Goal: Check status: Check status

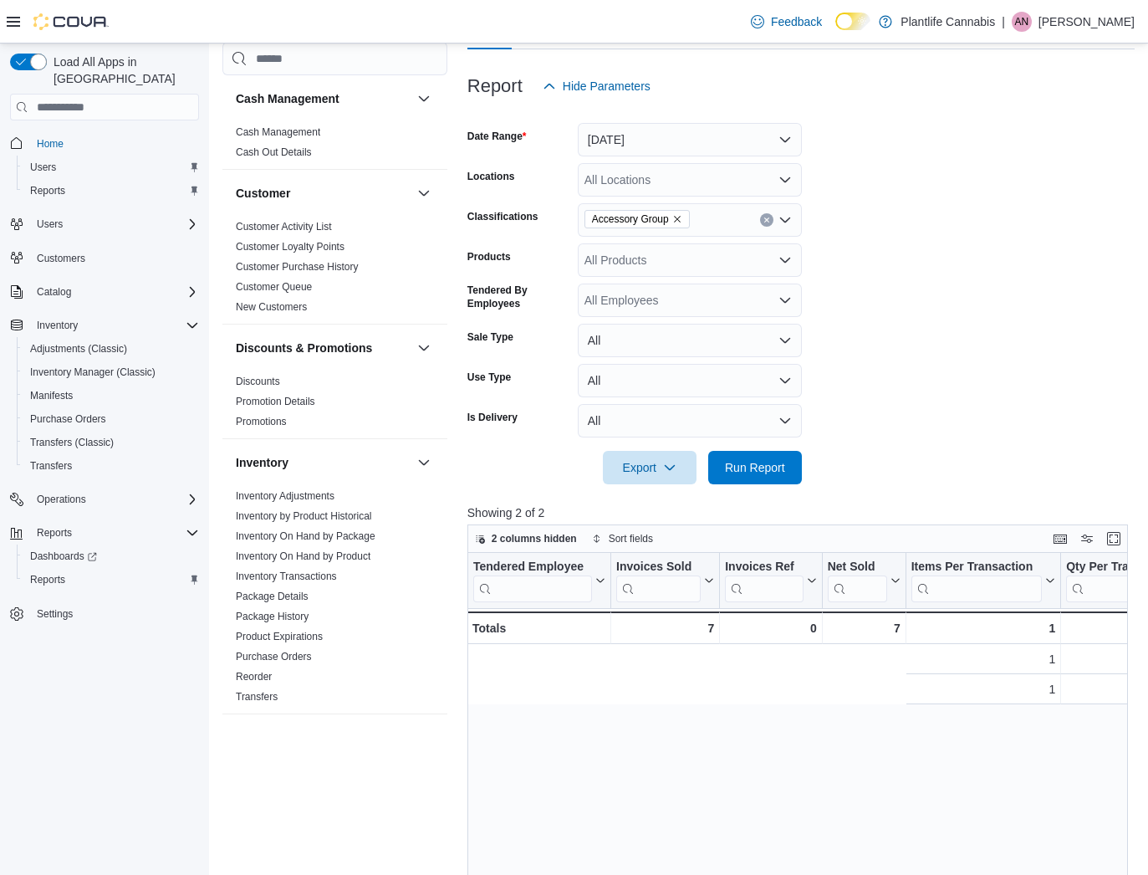
scroll to position [0, 705]
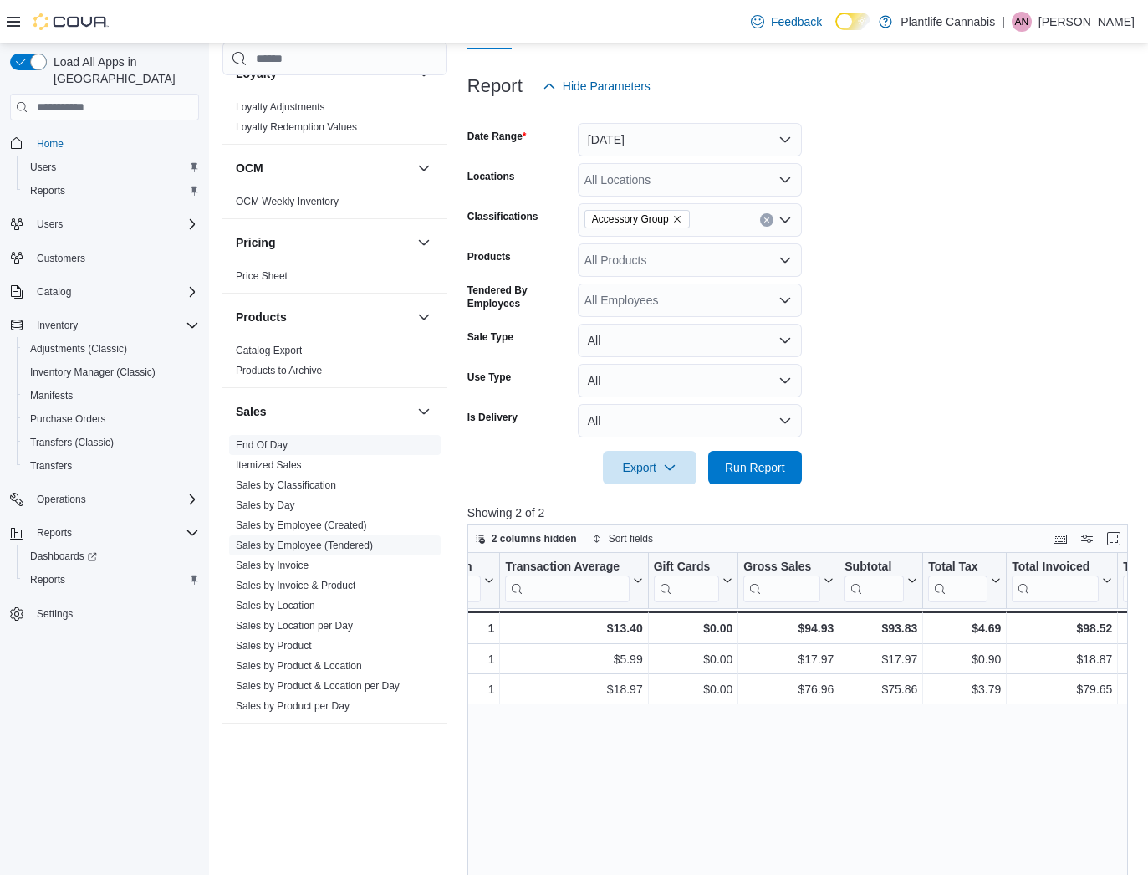
click at [264, 447] on link "End Of Day" at bounding box center [262, 445] width 52 height 12
click at [264, 377] on span "Products to Archive" at bounding box center [279, 370] width 86 height 13
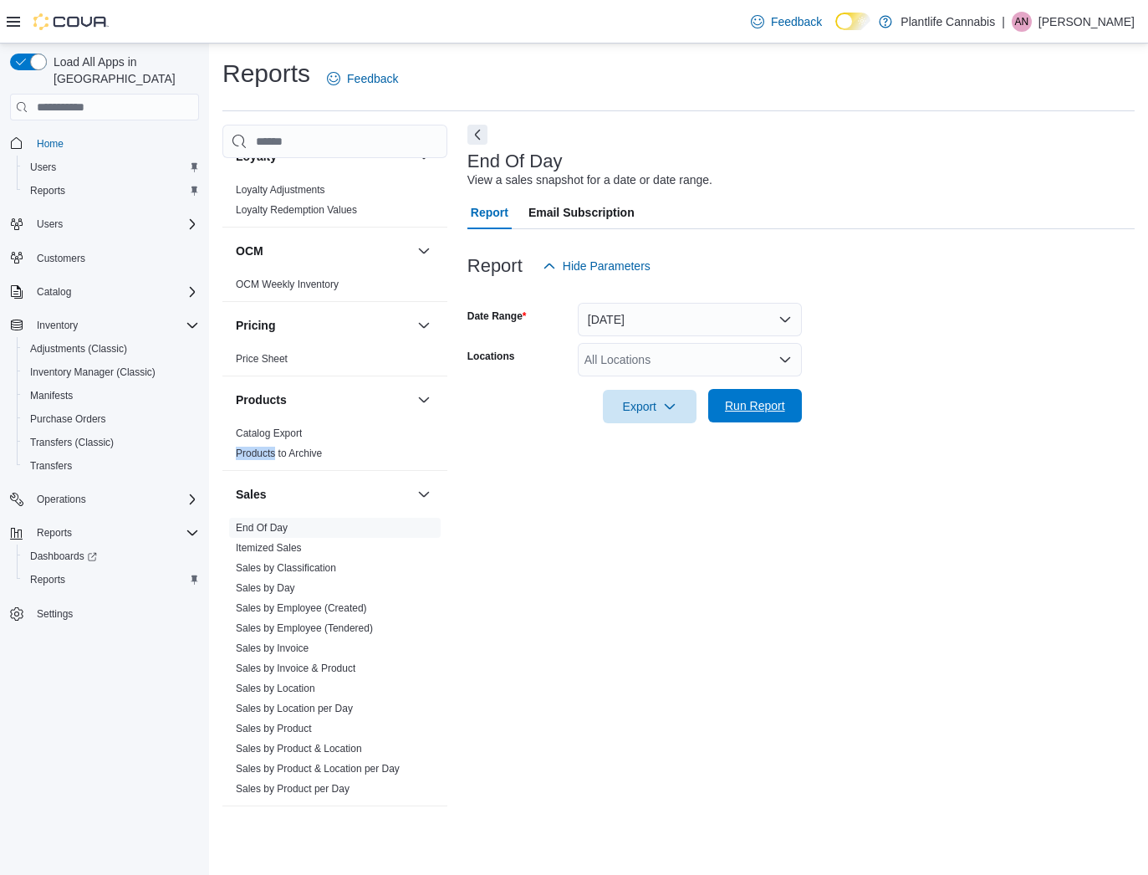
click at [750, 403] on span "Run Report" at bounding box center [755, 405] width 60 height 17
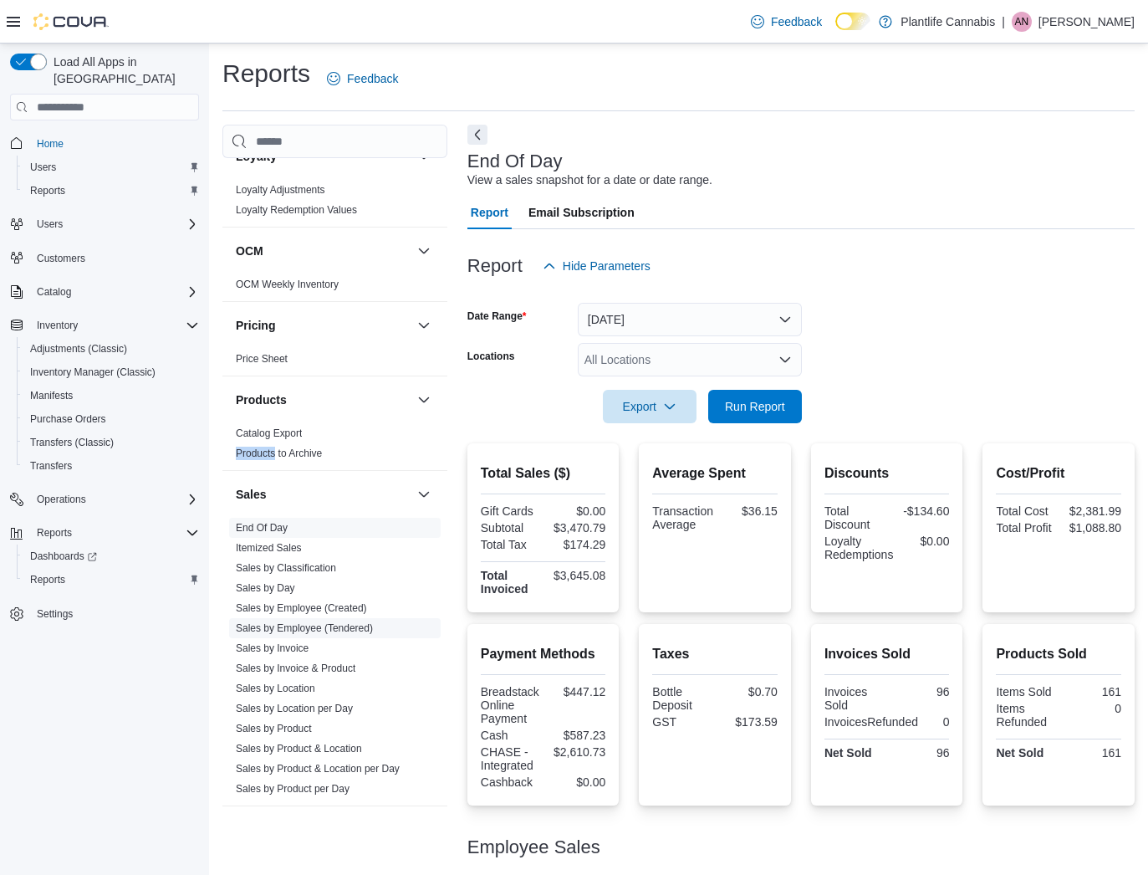
click at [353, 632] on link "Sales by Employee (Tendered)" at bounding box center [304, 628] width 137 height 12
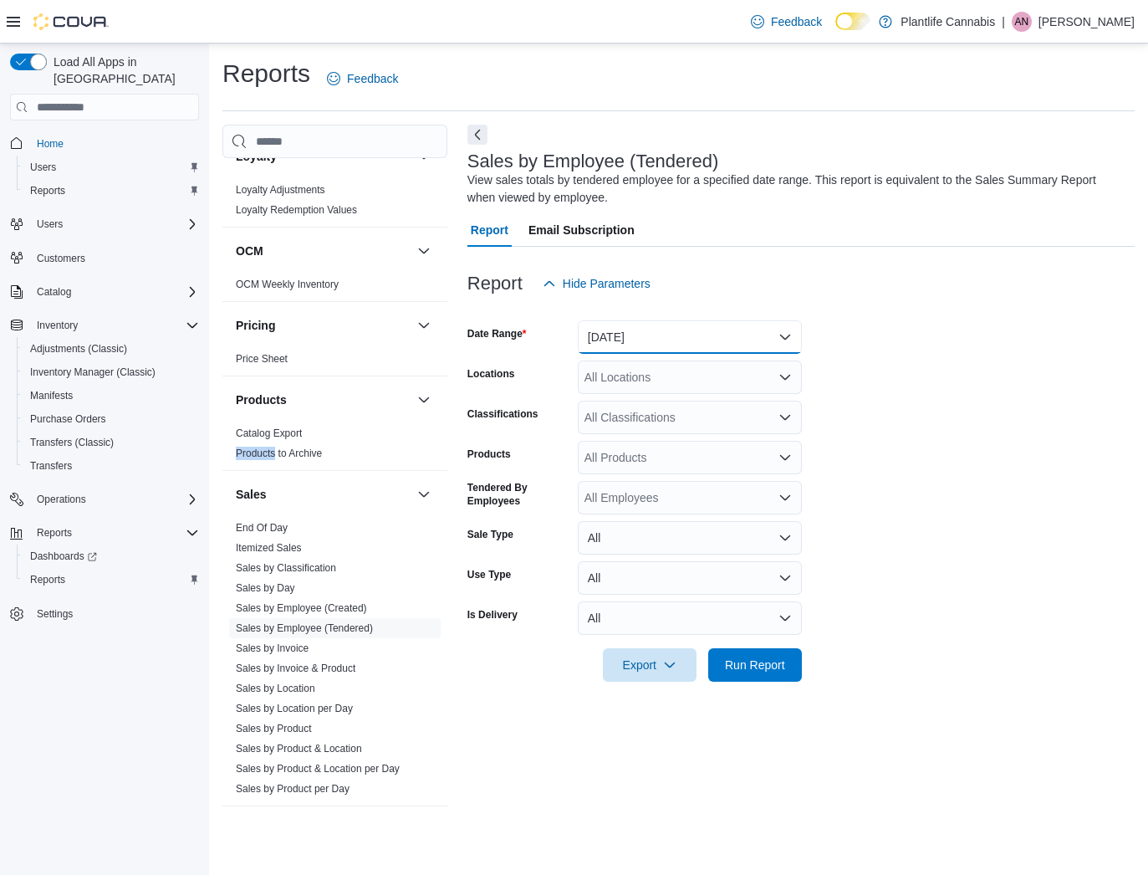
click at [708, 338] on button "[DATE]" at bounding box center [690, 336] width 224 height 33
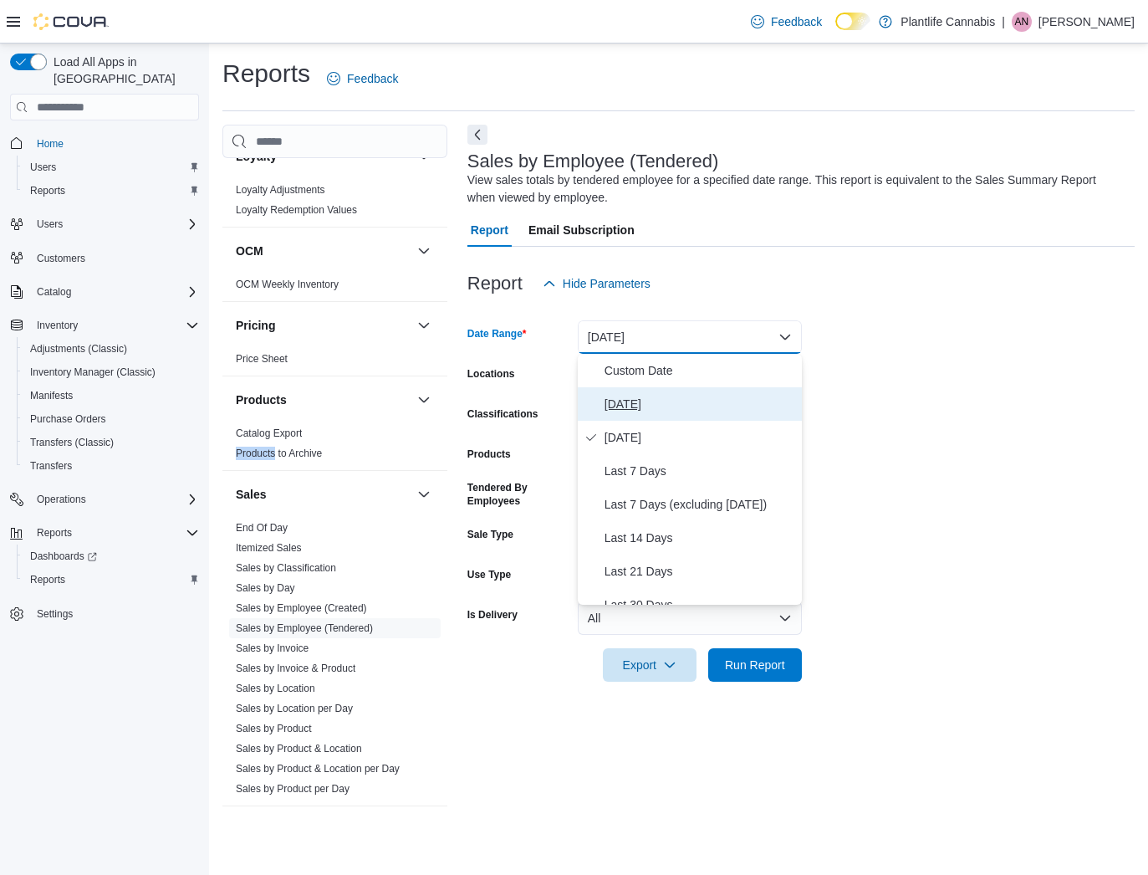
drag, startPoint x: 637, startPoint y: 403, endPoint x: 683, endPoint y: 499, distance: 106.3
click at [637, 403] on span "[DATE]" at bounding box center [700, 404] width 191 height 20
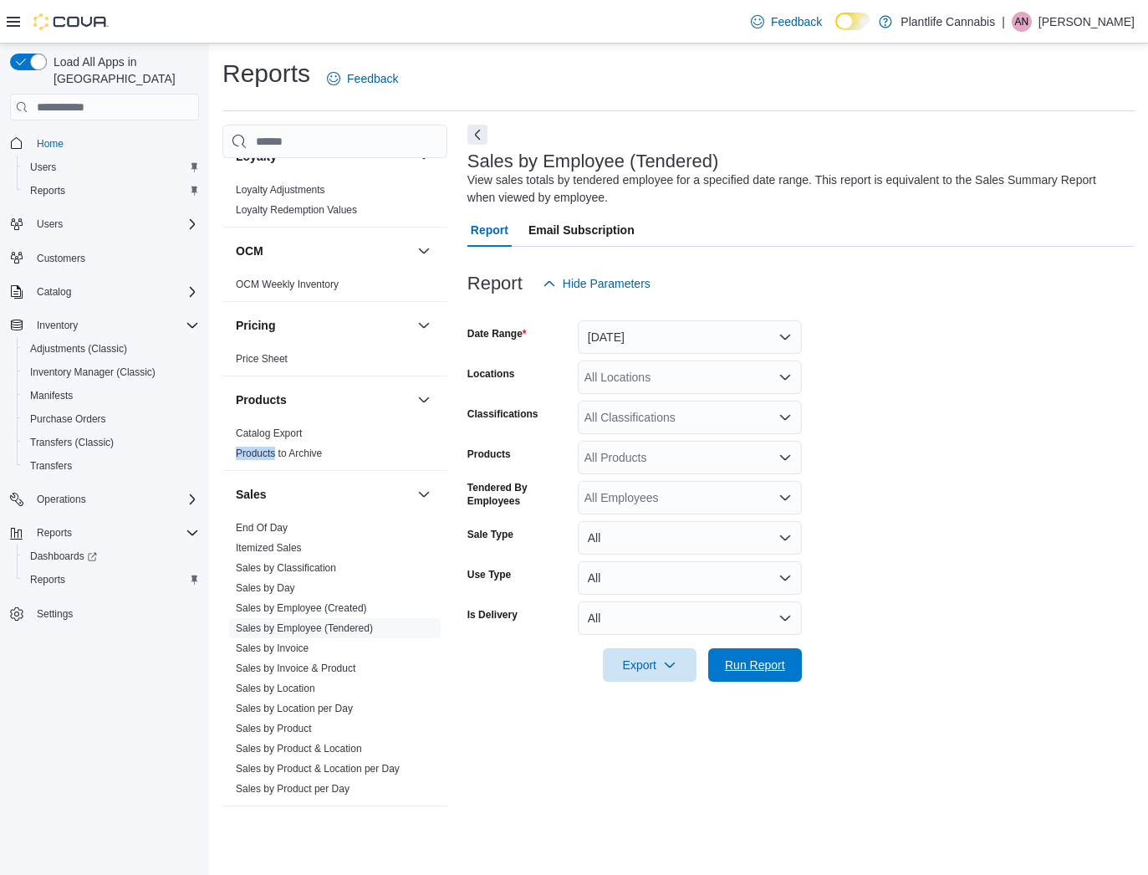
drag, startPoint x: 780, startPoint y: 654, endPoint x: 788, endPoint y: 647, distance: 10.1
click at [780, 654] on span "Run Report" at bounding box center [756, 664] width 74 height 33
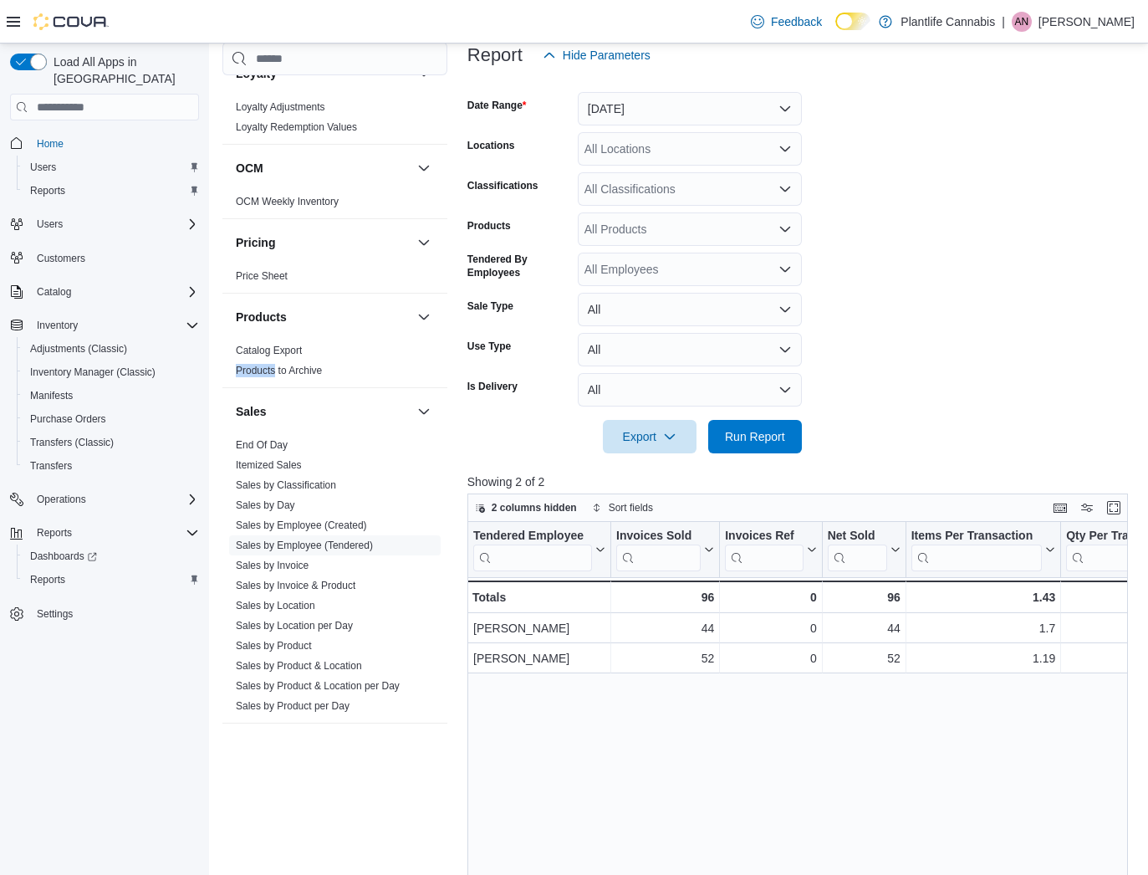
scroll to position [229, 0]
